Goal: Find specific page/section: Find specific page/section

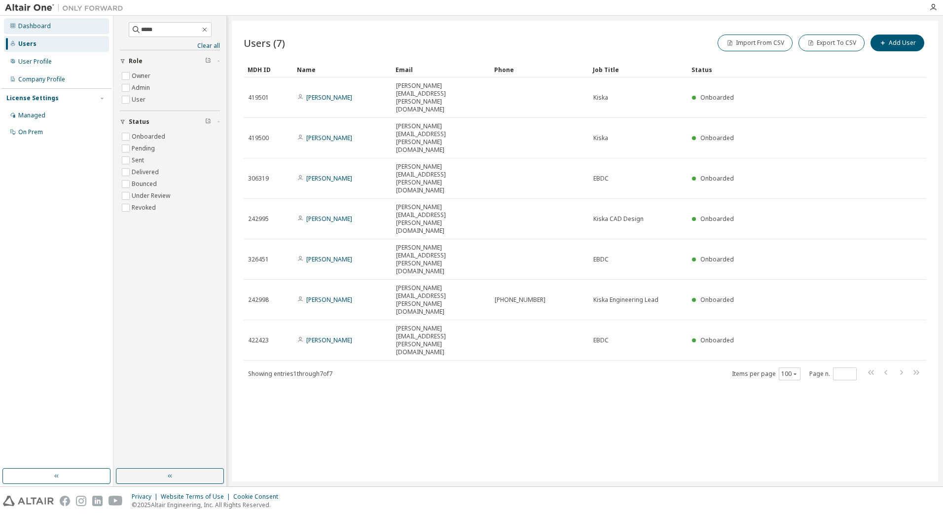
drag, startPoint x: 172, startPoint y: 30, endPoint x: 93, endPoint y: 31, distance: 78.4
click at [93, 31] on div "Dashboard Users User Profile Company Profile License Settings Managed On Prem *…" at bounding box center [471, 251] width 943 height 470
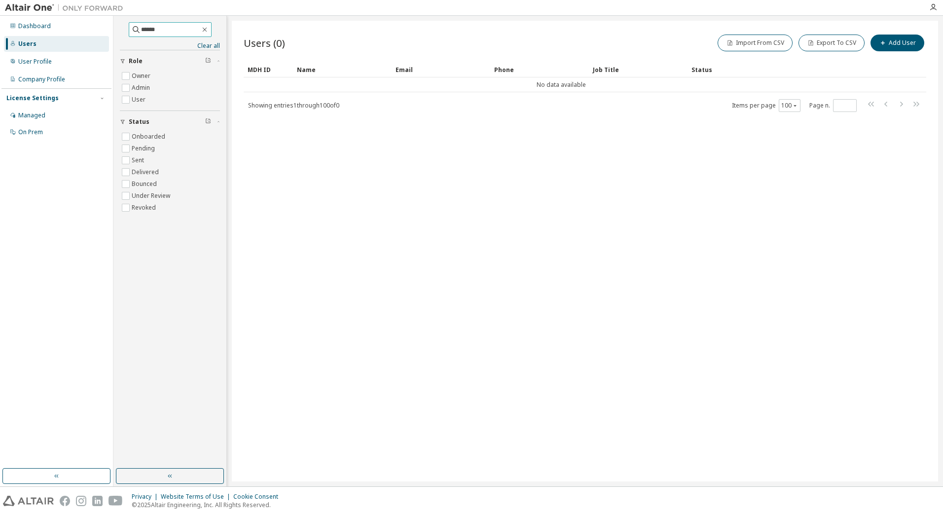
click at [172, 32] on input "******" at bounding box center [170, 30] width 59 height 10
type input "*"
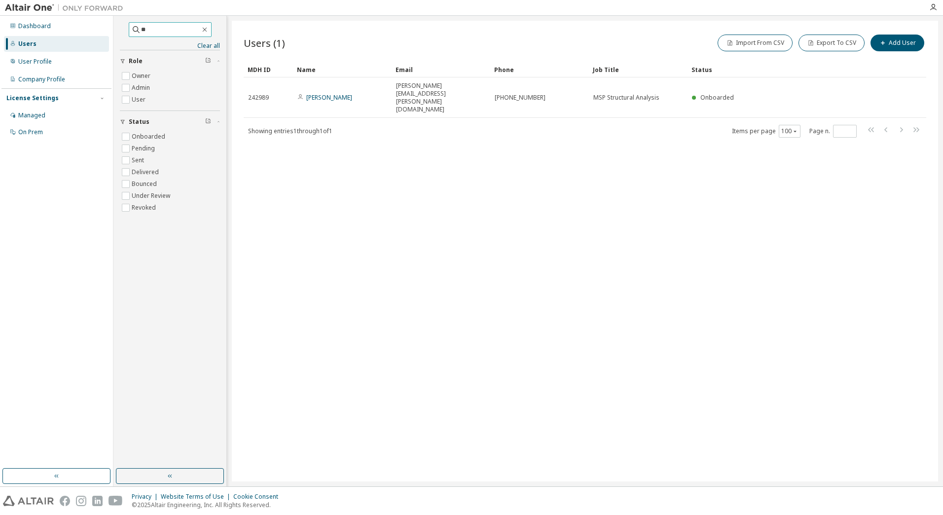
type input "*"
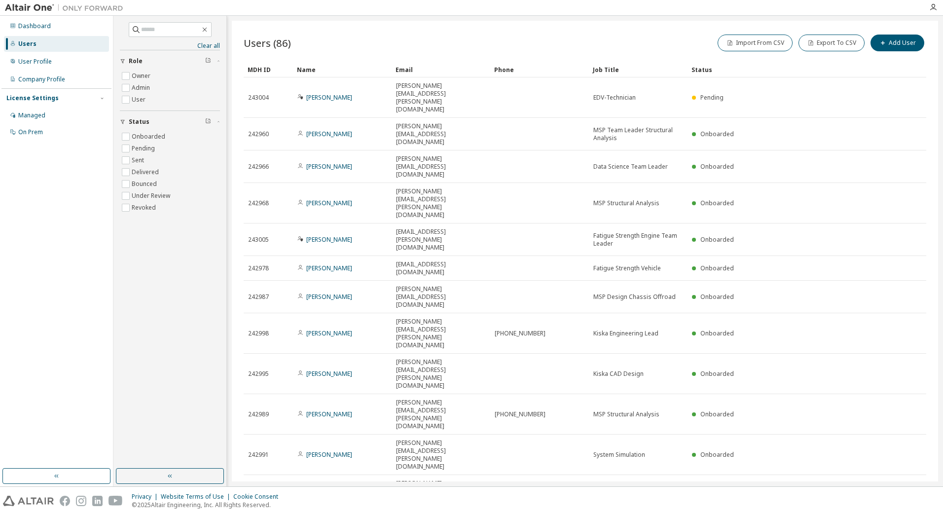
drag, startPoint x: 594, startPoint y: 424, endPoint x: 572, endPoint y: 434, distance: 24.0
click at [751, 514] on div "Onboarded" at bounding box center [780, 524] width 177 height 8
